Goal: Task Accomplishment & Management: Manage account settings

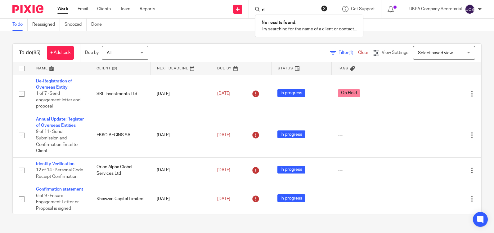
type input "r"
click at [107, 9] on link "Clients" at bounding box center [104, 9] width 14 height 6
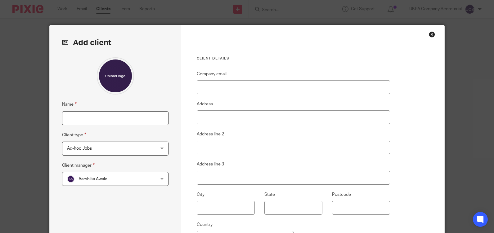
click at [93, 119] on input "Name" at bounding box center [115, 118] width 106 height 14
type input "[PERSON_NAME] [PERSON_NAME]"
click at [227, 88] on input "Company email" at bounding box center [293, 87] width 193 height 14
paste input "rgm@dinmore.co.uk"
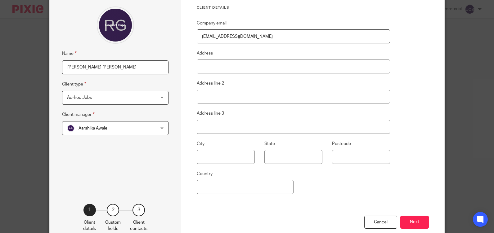
scroll to position [87, 0]
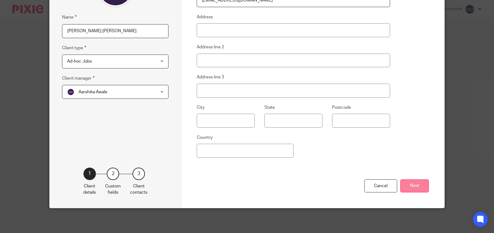
type input "rgm@dinmore.co.uk"
click at [411, 191] on button "Next" at bounding box center [414, 186] width 29 height 13
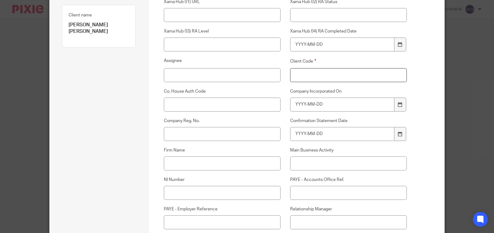
click at [316, 77] on input "Client Code" at bounding box center [348, 75] width 117 height 14
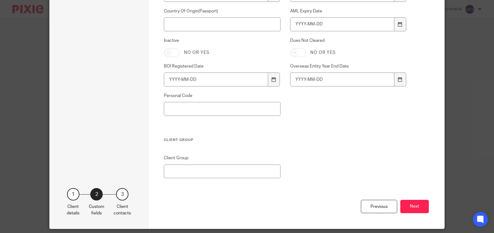
scroll to position [475, 0]
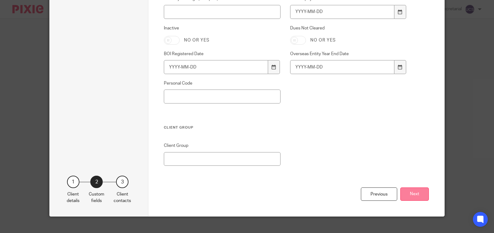
type input "000"
click at [409, 193] on button "Next" at bounding box center [414, 194] width 29 height 13
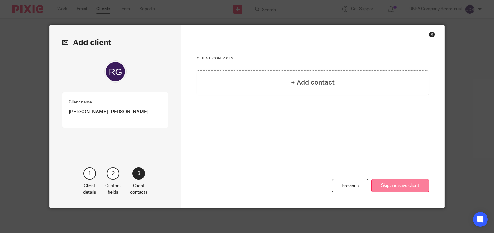
click at [398, 180] on button "Skip and save client" at bounding box center [399, 185] width 57 height 13
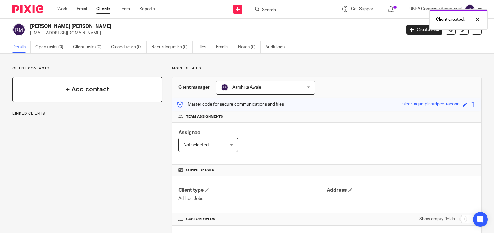
click at [90, 93] on h4 "+ Add contact" at bounding box center [87, 90] width 43 height 10
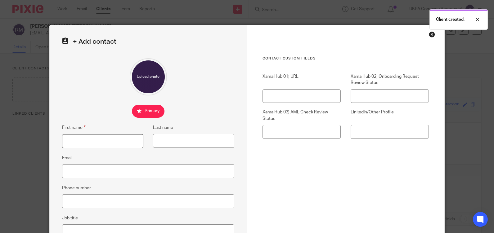
click at [100, 142] on input "First name" at bounding box center [102, 141] width 81 height 14
type input "Richard Gordon"
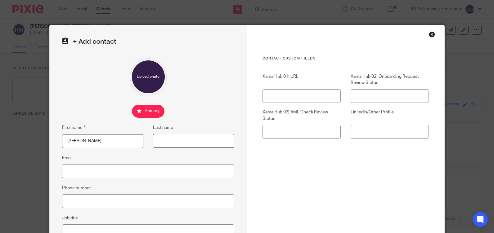
type input "Murray"
type input "rgm@dinmore.co.uk"
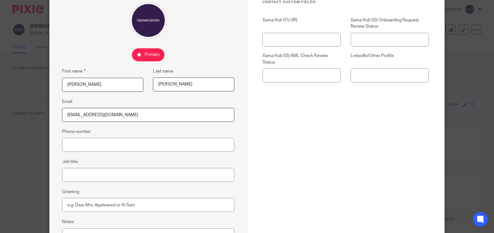
scroll to position [118, 0]
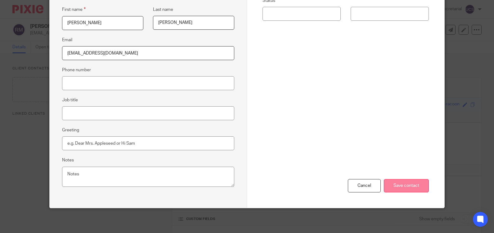
click at [400, 184] on input "Save contact" at bounding box center [406, 185] width 45 height 13
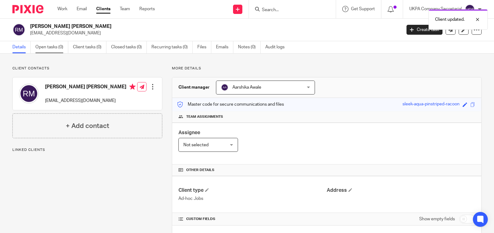
click at [51, 47] on link "Open tasks (0)" at bounding box center [51, 47] width 33 height 12
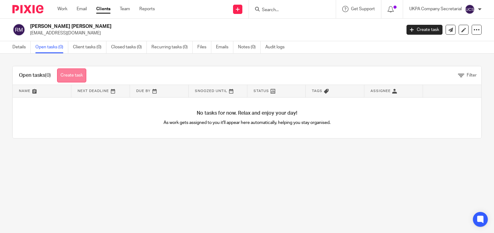
click at [71, 79] on link "Create task" at bounding box center [71, 76] width 29 height 14
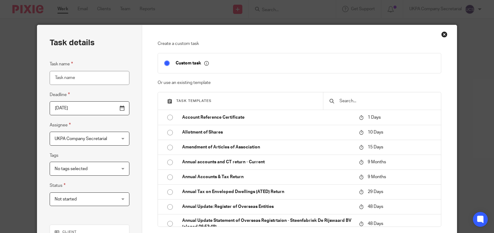
click at [350, 100] on input "text" at bounding box center [387, 101] width 96 height 7
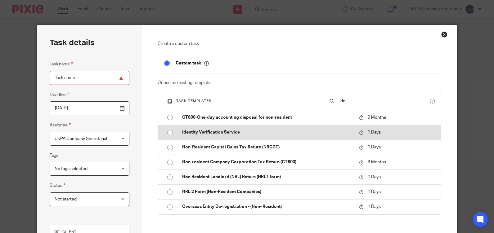
type input "ide"
click at [262, 136] on p "Identity Verification Service" at bounding box center [267, 132] width 171 height 6
type input "[DATE]"
type input "Identity Verification Service"
checkbox input "false"
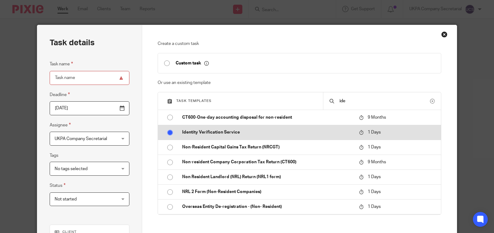
radio input "true"
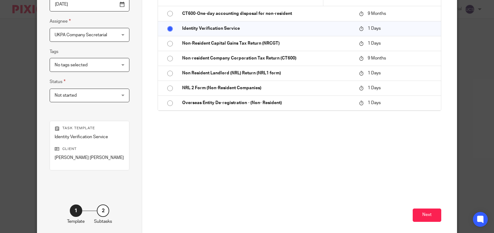
scroll to position [124, 0]
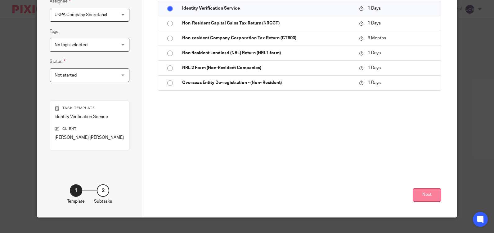
click at [435, 198] on button "Next" at bounding box center [426, 195] width 29 height 13
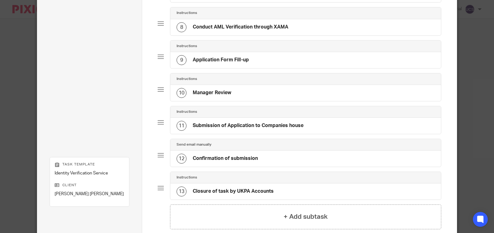
scroll to position [300, 0]
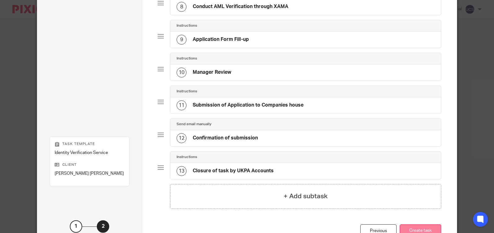
click at [425, 229] on button "Create task" at bounding box center [420, 231] width 42 height 13
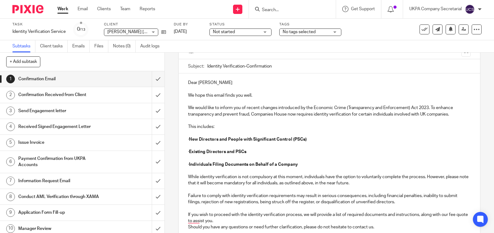
scroll to position [52, 0]
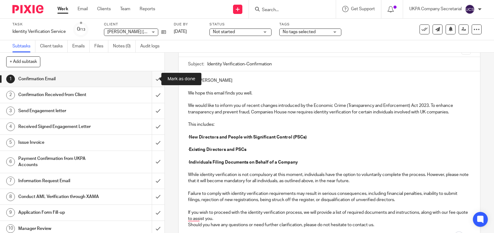
click at [151, 80] on input "submit" at bounding box center [82, 79] width 164 height 16
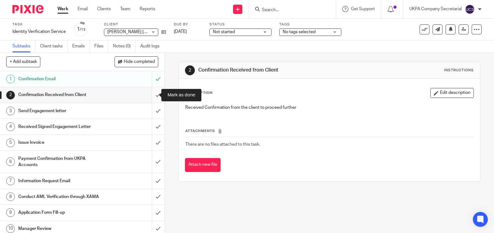
click at [154, 95] on input "submit" at bounding box center [82, 95] width 164 height 16
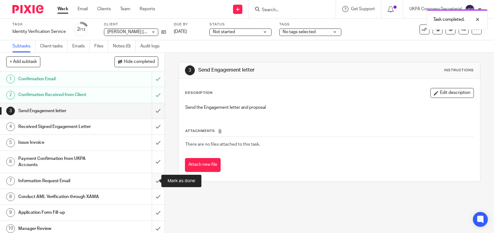
click at [154, 180] on input "submit" at bounding box center [82, 181] width 164 height 16
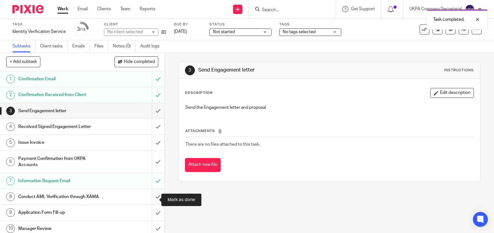
click at [151, 201] on input "submit" at bounding box center [82, 197] width 164 height 16
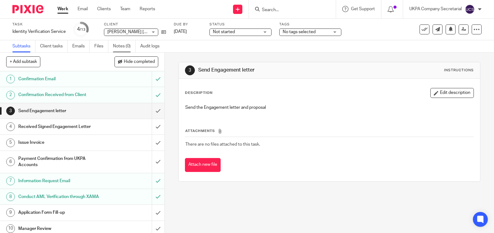
click at [122, 43] on link "Notes (0)" at bounding box center [124, 46] width 23 height 12
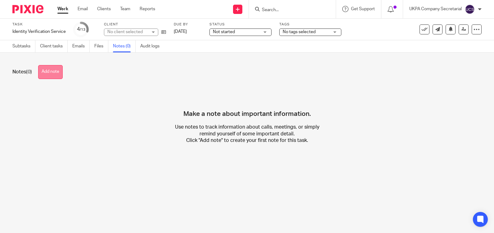
click at [55, 73] on button "Add note" at bounding box center [50, 72] width 24 height 14
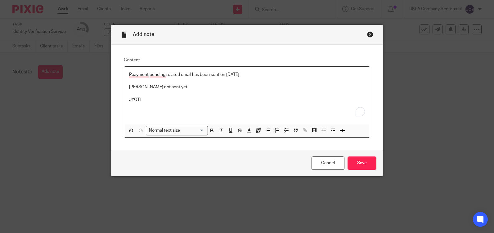
click at [360, 170] on div "Cancel Save" at bounding box center [246, 163] width 271 height 26
click at [360, 166] on input "Save" at bounding box center [361, 163] width 29 height 13
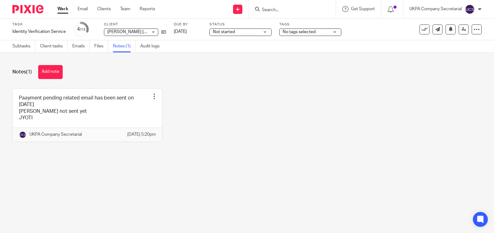
click at [294, 10] on input "Search" at bounding box center [289, 10] width 56 height 6
click at [242, 31] on span "Not started" at bounding box center [236, 32] width 47 height 7
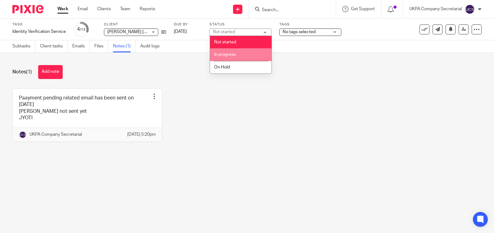
click at [237, 51] on li "In progress" at bounding box center [240, 54] width 61 height 13
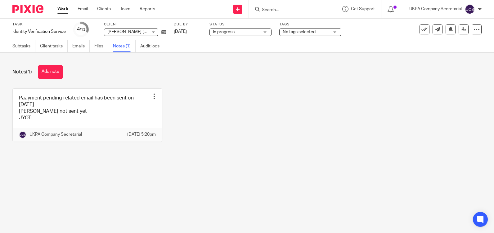
click at [280, 10] on input "Search" at bounding box center [289, 10] width 56 height 6
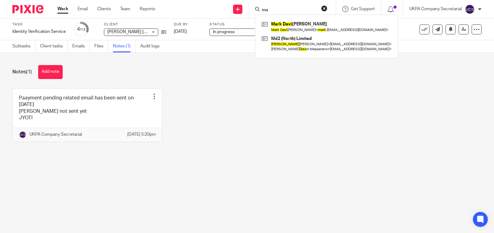
type input "m"
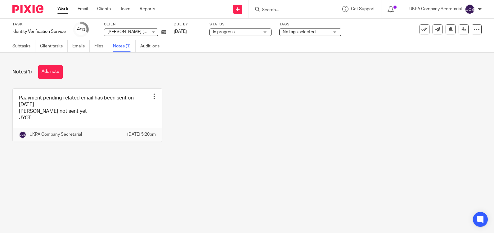
click at [296, 9] on input "Search" at bounding box center [289, 10] width 56 height 6
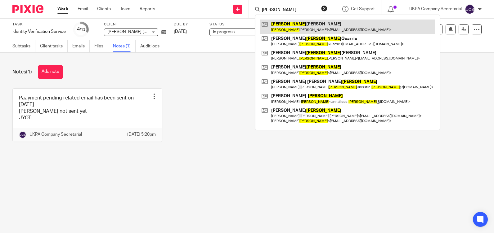
type input "[PERSON_NAME]"
click at [304, 22] on link at bounding box center [347, 27] width 175 height 14
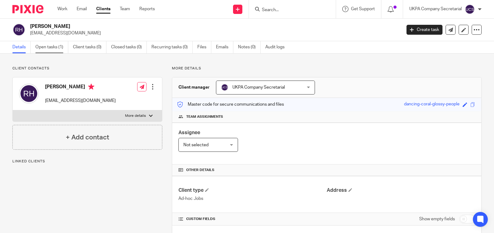
click at [55, 45] on link "Open tasks (1)" at bounding box center [51, 47] width 33 height 12
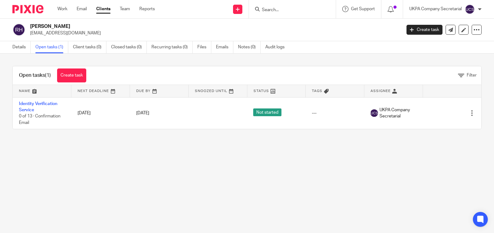
drag, startPoint x: 28, startPoint y: 33, endPoint x: 79, endPoint y: 33, distance: 50.9
click at [79, 33] on div "[PERSON_NAME] [EMAIL_ADDRESS][DOMAIN_NAME]" at bounding box center [204, 29] width 385 height 13
copy p "[EMAIL_ADDRESS][DOMAIN_NAME]"
click at [273, 12] on input "Search" at bounding box center [289, 10] width 56 height 6
paste input "[EMAIL_ADDRESS][DOMAIN_NAME]"
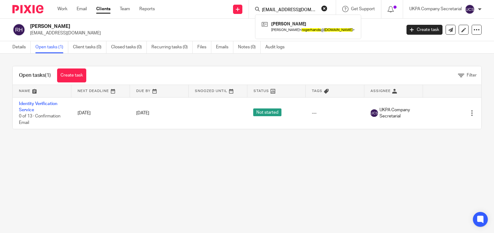
type input "[EMAIL_ADDRESS][DOMAIN_NAME]"
click at [324, 9] on button "reset" at bounding box center [324, 8] width 6 height 6
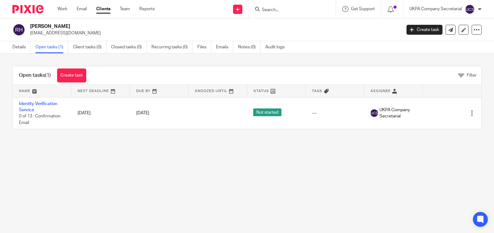
click at [286, 10] on input "Search" at bounding box center [289, 10] width 56 height 6
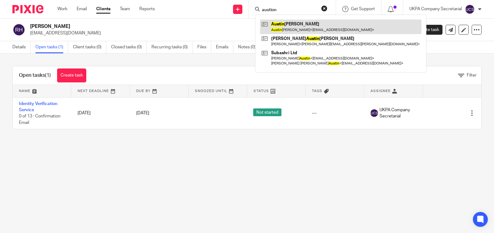
type input "austion"
click at [295, 23] on link at bounding box center [340, 27] width 161 height 14
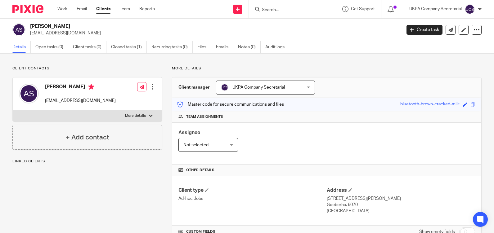
drag, startPoint x: 29, startPoint y: 33, endPoint x: 90, endPoint y: 35, distance: 60.2
click at [90, 35] on div "Austin Sokolich austinsokolich@gmail.com" at bounding box center [204, 29] width 385 height 13
copy p "austinsokolich@gmail.com"
click at [285, 12] on input "Search" at bounding box center [289, 10] width 56 height 6
paste input "Hi Austin, Thank you for signing the proposal. @Accounts | UK Property Accounta…"
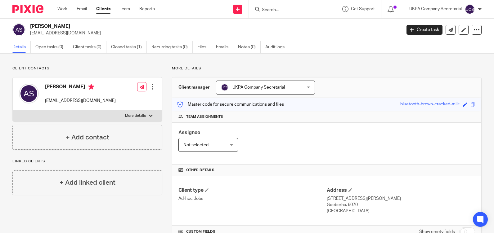
type input "Hi Austin, Thank you for signing the proposal. @Accounts | UK Property Accounta…"
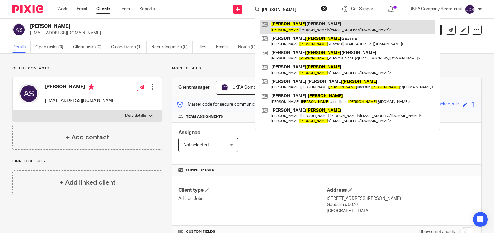
type input "roger"
click at [312, 21] on link at bounding box center [347, 27] width 175 height 14
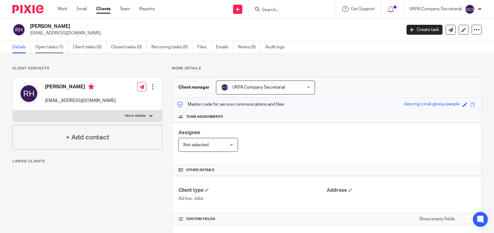
click at [51, 47] on link "Open tasks (1)" at bounding box center [51, 47] width 33 height 12
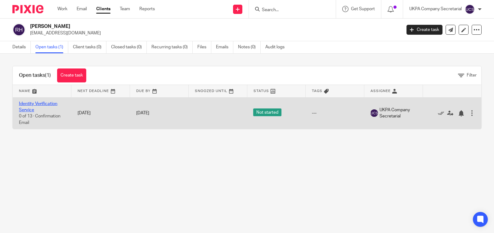
click at [30, 104] on link "Identity Verification Service" at bounding box center [38, 107] width 38 height 11
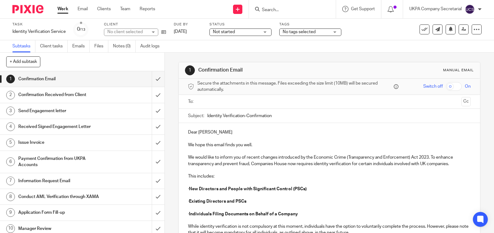
click at [226, 31] on span "Not started" at bounding box center [224, 32] width 22 height 4
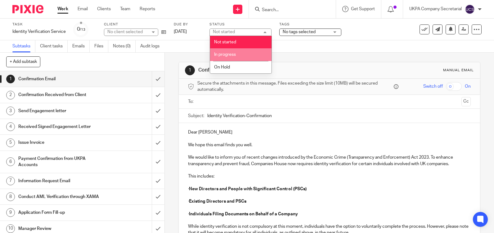
click at [229, 54] on span "In progress" at bounding box center [225, 54] width 22 height 4
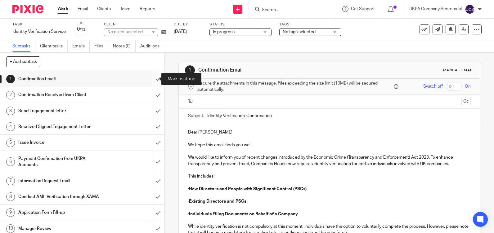
click at [150, 80] on input "submit" at bounding box center [82, 79] width 164 height 16
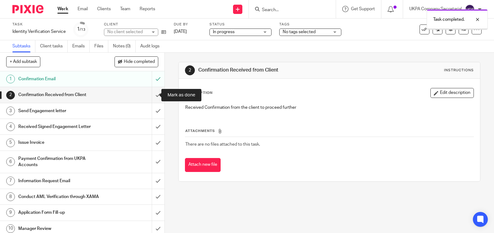
click at [151, 95] on input "submit" at bounding box center [82, 95] width 164 height 16
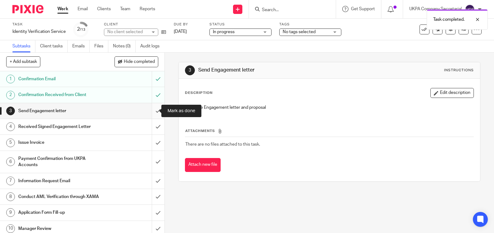
click at [153, 112] on input "submit" at bounding box center [82, 111] width 164 height 16
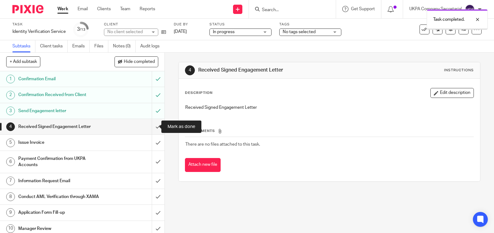
click at [152, 126] on input "submit" at bounding box center [82, 127] width 164 height 16
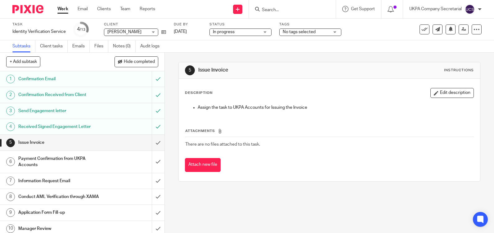
click at [301, 10] on input "Search" at bounding box center [289, 10] width 56 height 6
paste input "[EMAIL_ADDRESS][DOMAIN_NAME]"
type input "[EMAIL_ADDRESS][DOMAIN_NAME]"
click at [323, 8] on button "reset" at bounding box center [324, 8] width 6 height 6
click at [313, 8] on input "Search" at bounding box center [289, 10] width 56 height 6
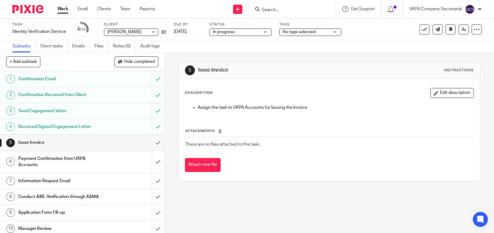
paste input "[EMAIL_ADDRESS][DOMAIN_NAME]"
type input "[EMAIL_ADDRESS][DOMAIN_NAME]"
click at [324, 8] on button "reset" at bounding box center [324, 8] width 6 height 6
click at [307, 8] on input "Search" at bounding box center [289, 10] width 56 height 6
paste input "[EMAIL_ADDRESS][DOMAIN_NAME]"
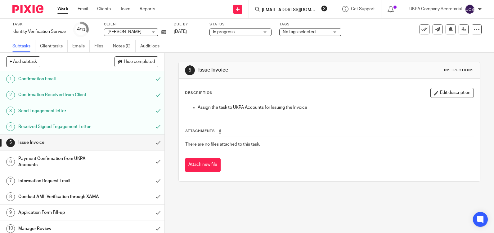
scroll to position [0, 4]
type input "[EMAIL_ADDRESS][DOMAIN_NAME]"
click at [295, 57] on div "5 Issue Invoice Instructions Description Edit description Assign the task to UK…" at bounding box center [329, 122] width 302 height 138
